Goal: Find specific page/section: Find specific page/section

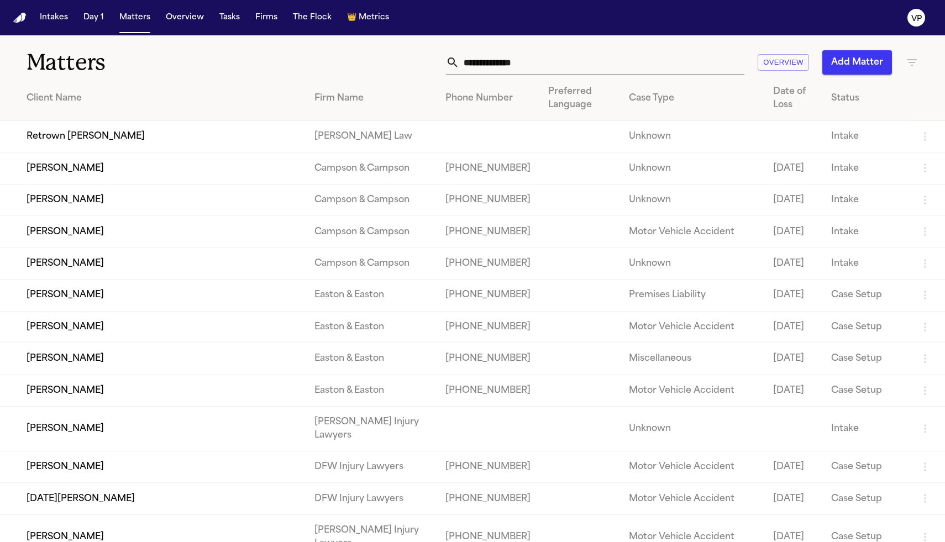
click at [519, 60] on input "text" at bounding box center [601, 62] width 285 height 24
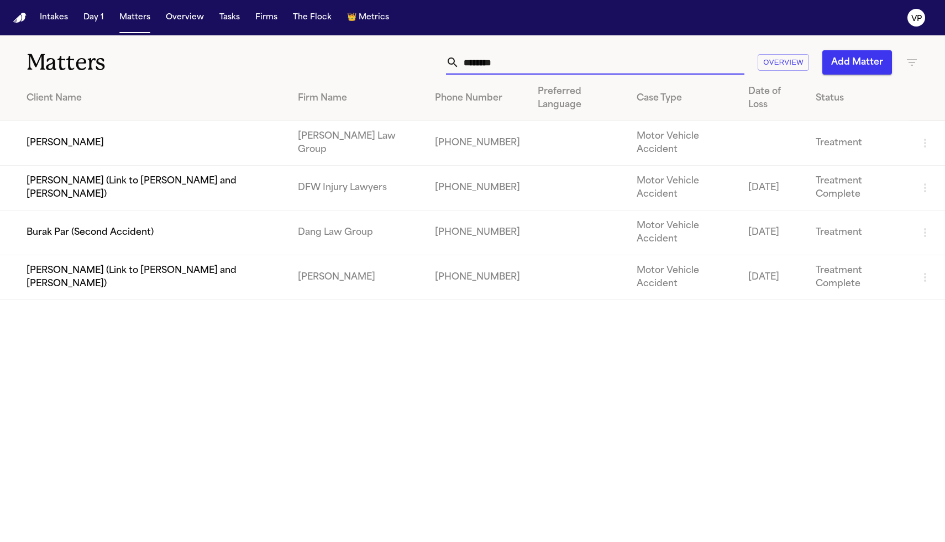
type input "********"
click at [91, 149] on td "[PERSON_NAME]" at bounding box center [144, 143] width 289 height 45
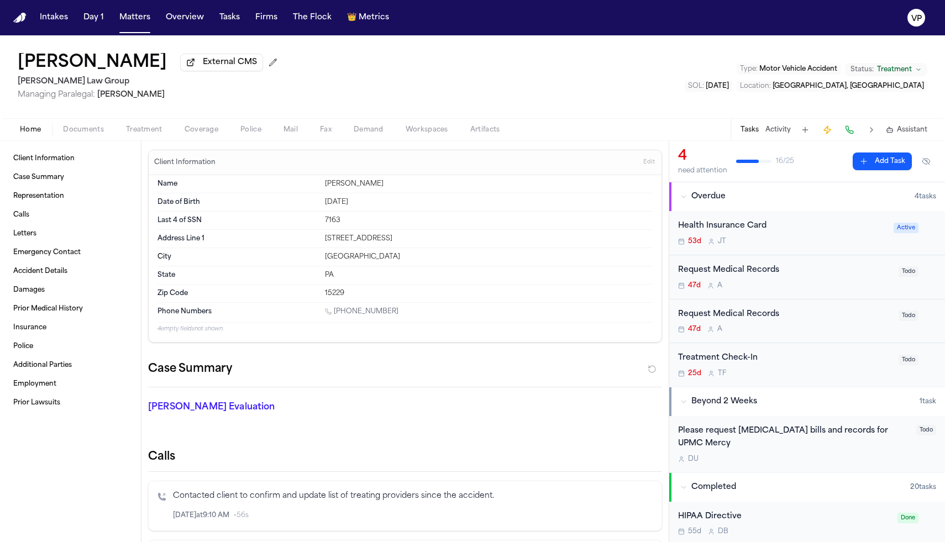
click at [151, 134] on span "Treatment" at bounding box center [144, 129] width 36 height 9
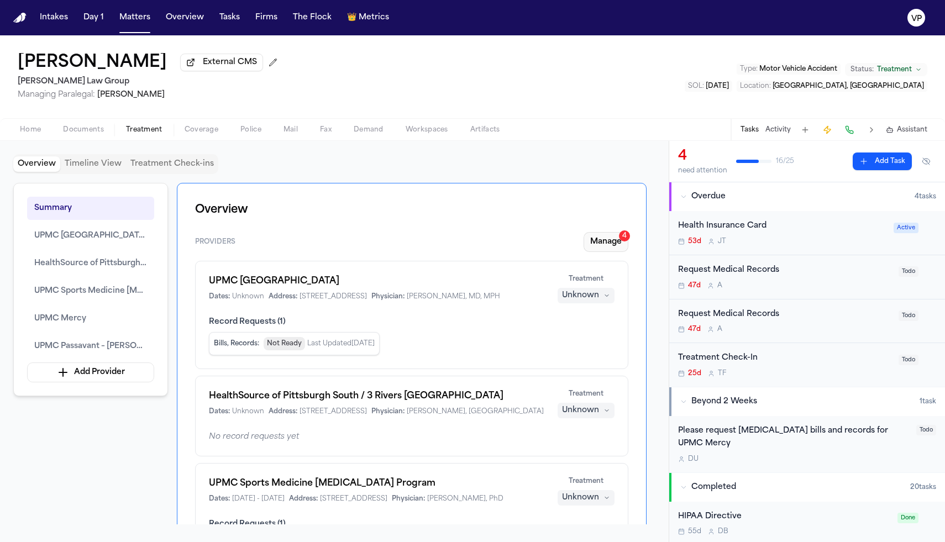
click at [595, 247] on button "Manage 4" at bounding box center [606, 242] width 45 height 20
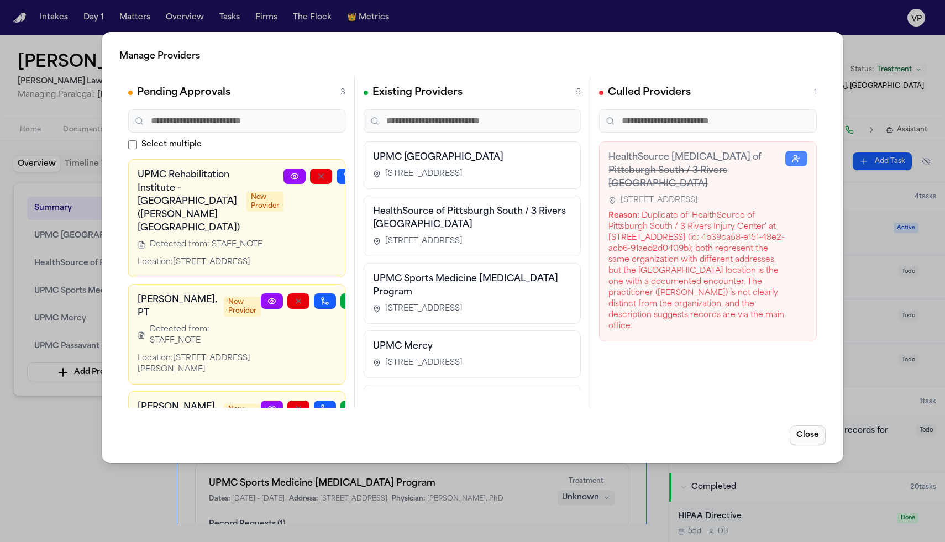
click at [820, 444] on button "Close" at bounding box center [808, 436] width 36 height 20
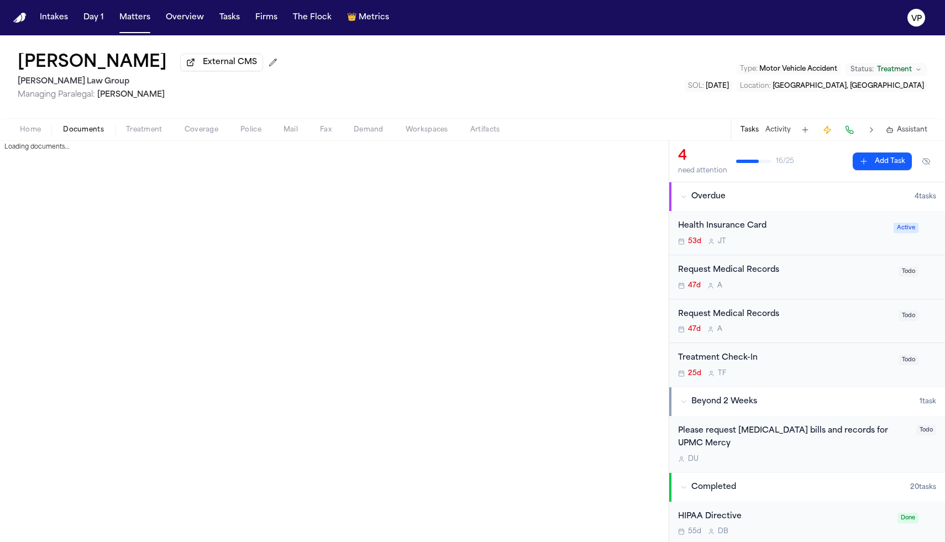
click at [72, 134] on span "Documents" at bounding box center [83, 129] width 41 height 9
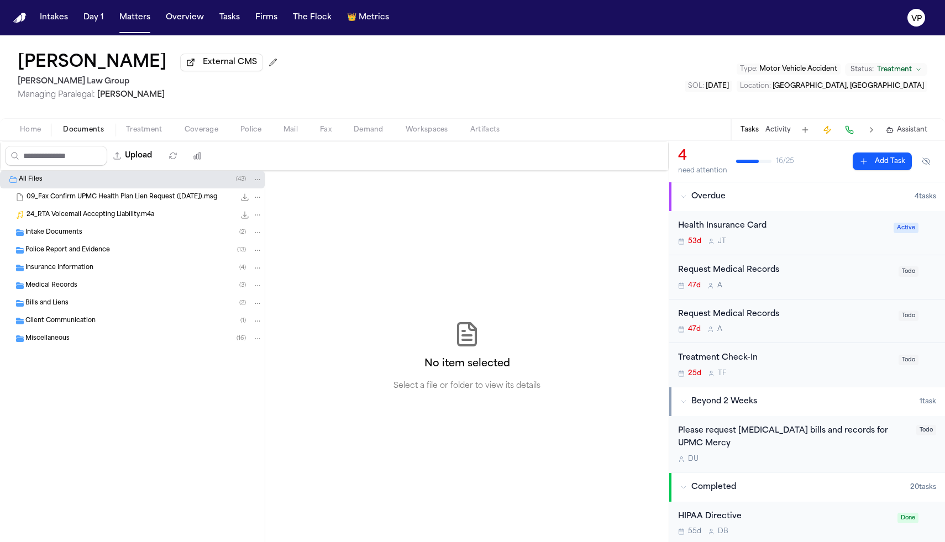
click at [359, 85] on div "[PERSON_NAME] External CMS [PERSON_NAME] Law Group Managing Paralegal: [PERSON_…" at bounding box center [472, 76] width 945 height 83
click at [535, 85] on div "[PERSON_NAME] External CMS [PERSON_NAME] Law Group Managing Paralegal: [PERSON_…" at bounding box center [472, 76] width 945 height 83
